Goal: Information Seeking & Learning: Check status

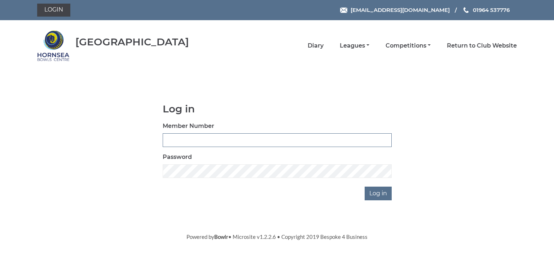
type input "0902"
drag, startPoint x: 367, startPoint y: 133, endPoint x: 363, endPoint y: 141, distance: 9.2
click at [368, 136] on div "Member Number 0902" at bounding box center [277, 134] width 229 height 25
click at [374, 190] on input "Log in" at bounding box center [377, 194] width 27 height 14
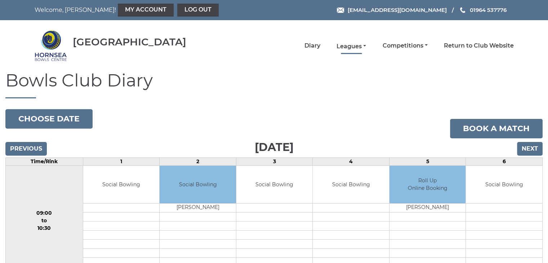
click at [352, 45] on link "Leagues" at bounding box center [352, 47] width 30 height 8
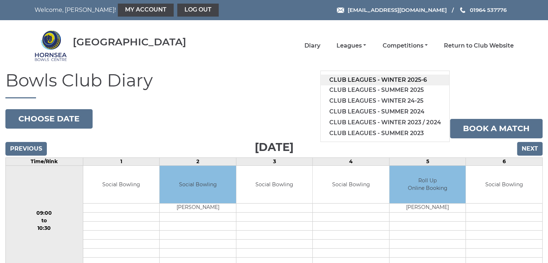
click at [359, 79] on link "Club leagues - Winter 2025-6" at bounding box center [385, 80] width 129 height 11
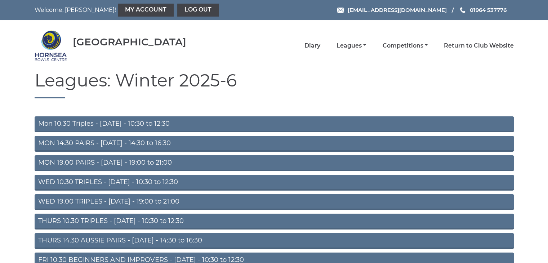
click at [79, 240] on link "THURS 14.30 AUSSIE PAIRS - Thursday - 14:30 to 16:30" at bounding box center [274, 241] width 479 height 16
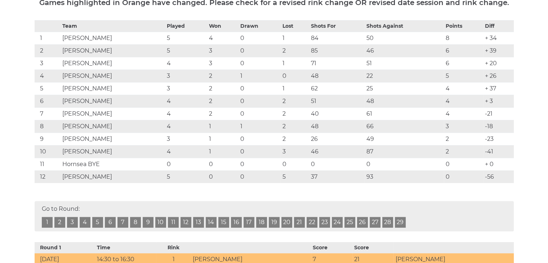
scroll to position [144, 0]
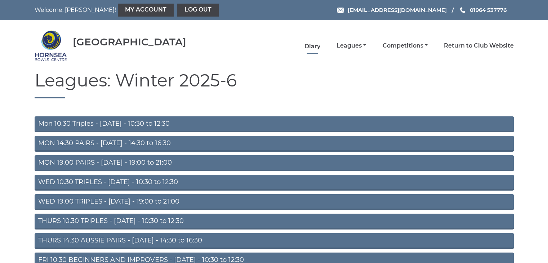
click at [309, 45] on link "Diary" at bounding box center [313, 47] width 16 height 8
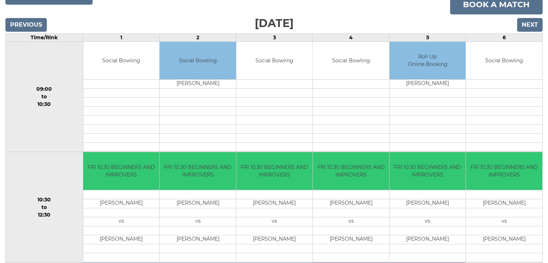
scroll to position [108, 0]
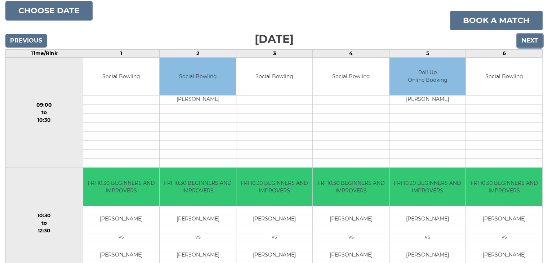
click at [527, 37] on input "Next" at bounding box center [530, 41] width 26 height 14
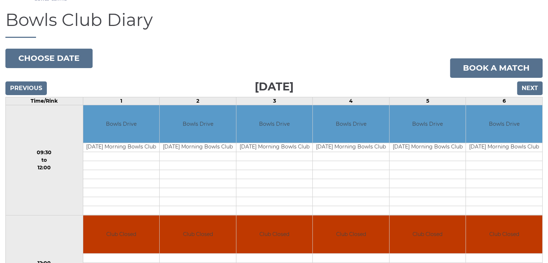
scroll to position [40, 0]
